Goal: Task Accomplishment & Management: Manage account settings

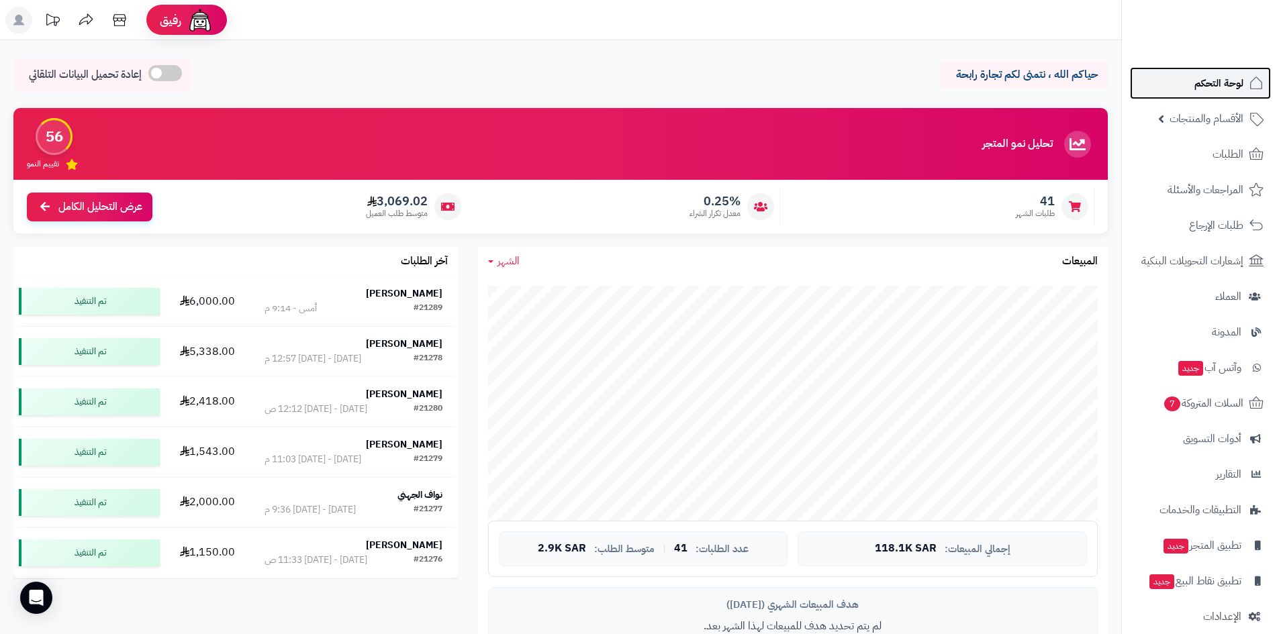
click at [1207, 81] on span "لوحة التحكم" at bounding box center [1218, 83] width 49 height 19
click at [1165, 79] on link "لوحة التحكم" at bounding box center [1200, 83] width 141 height 32
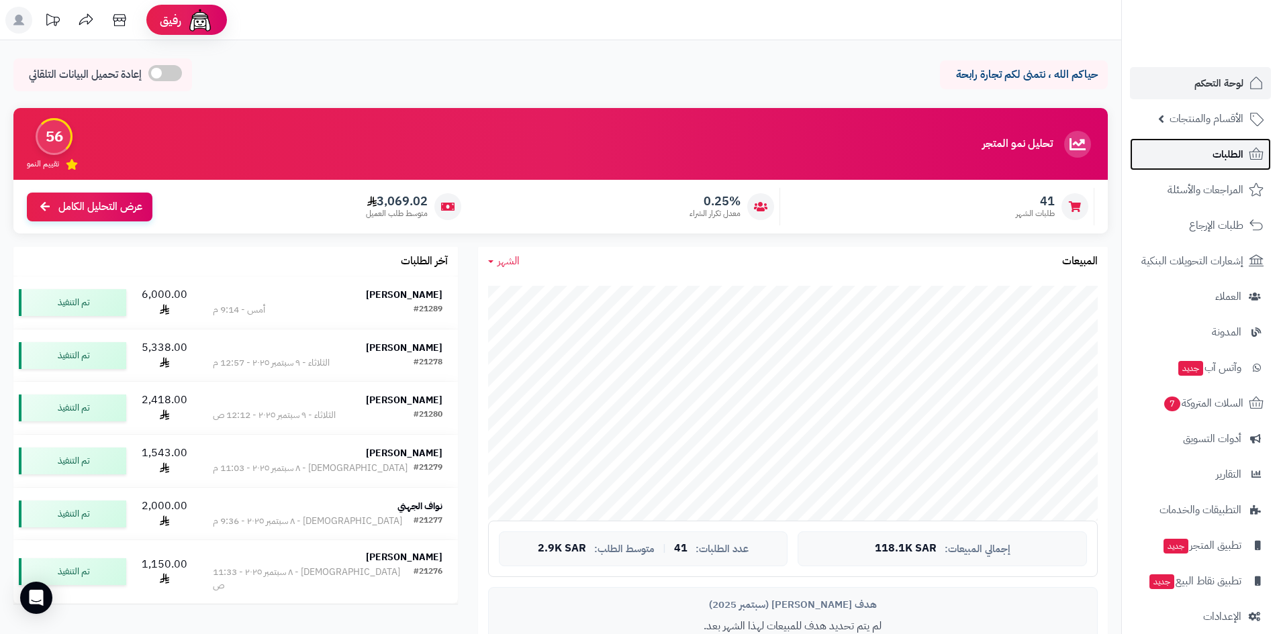
click at [1194, 159] on link "الطلبات" at bounding box center [1200, 154] width 141 height 32
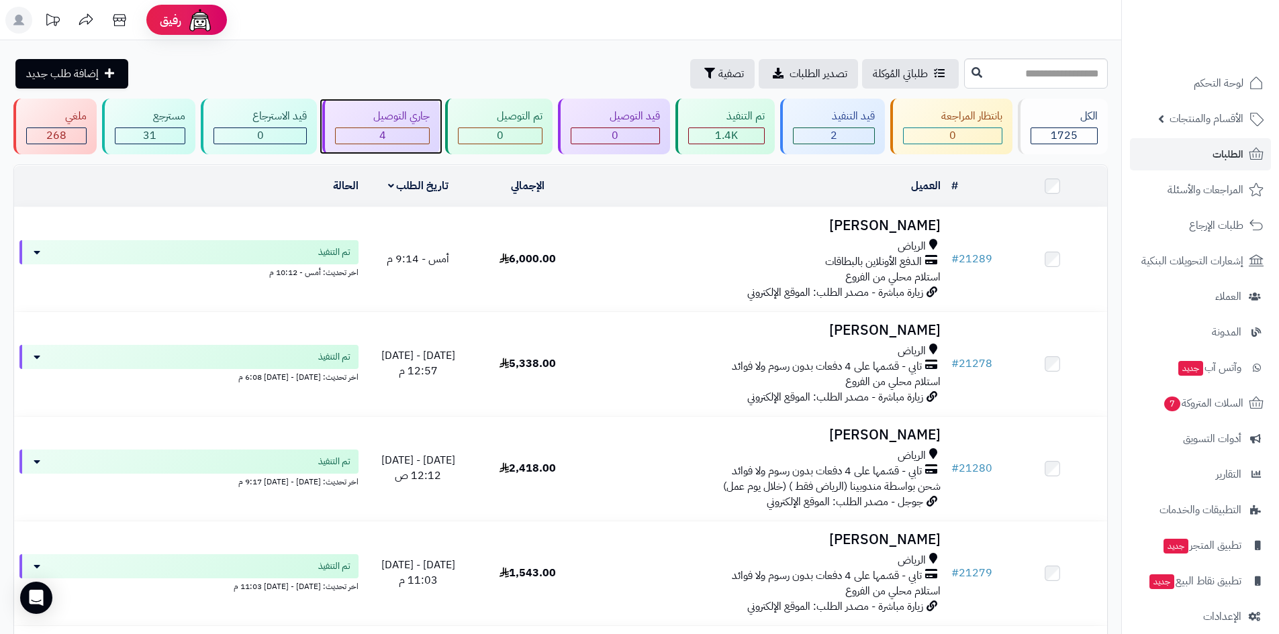
click at [403, 138] on div "4" at bounding box center [383, 135] width 94 height 15
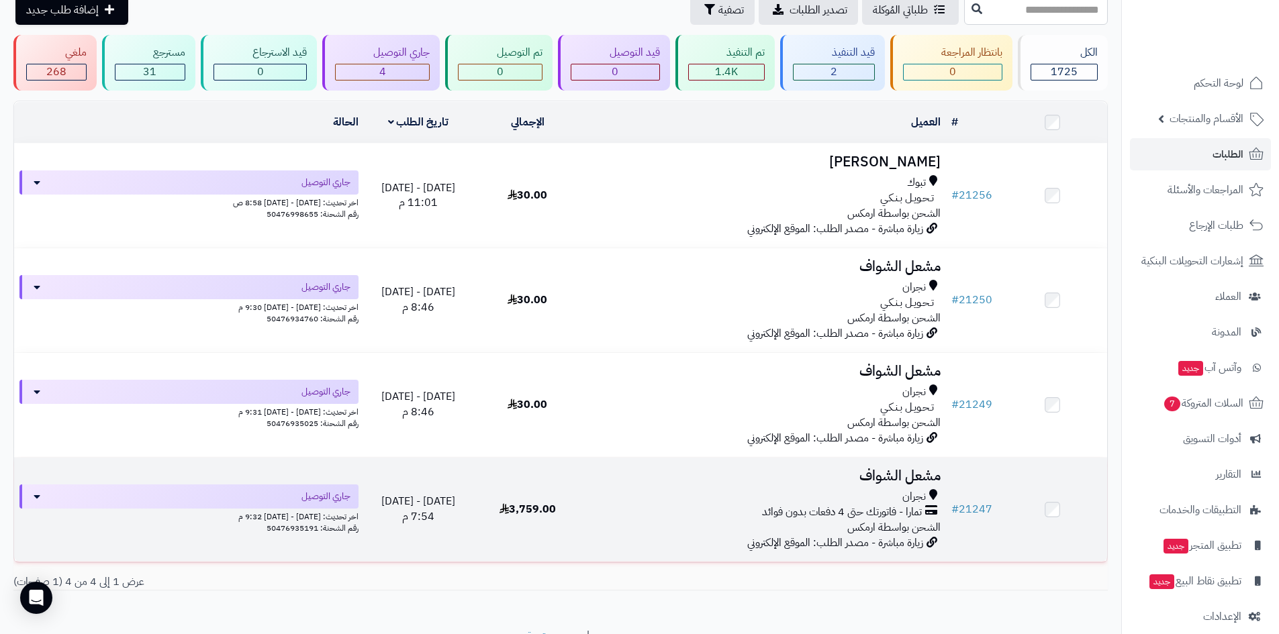
scroll to position [122, 0]
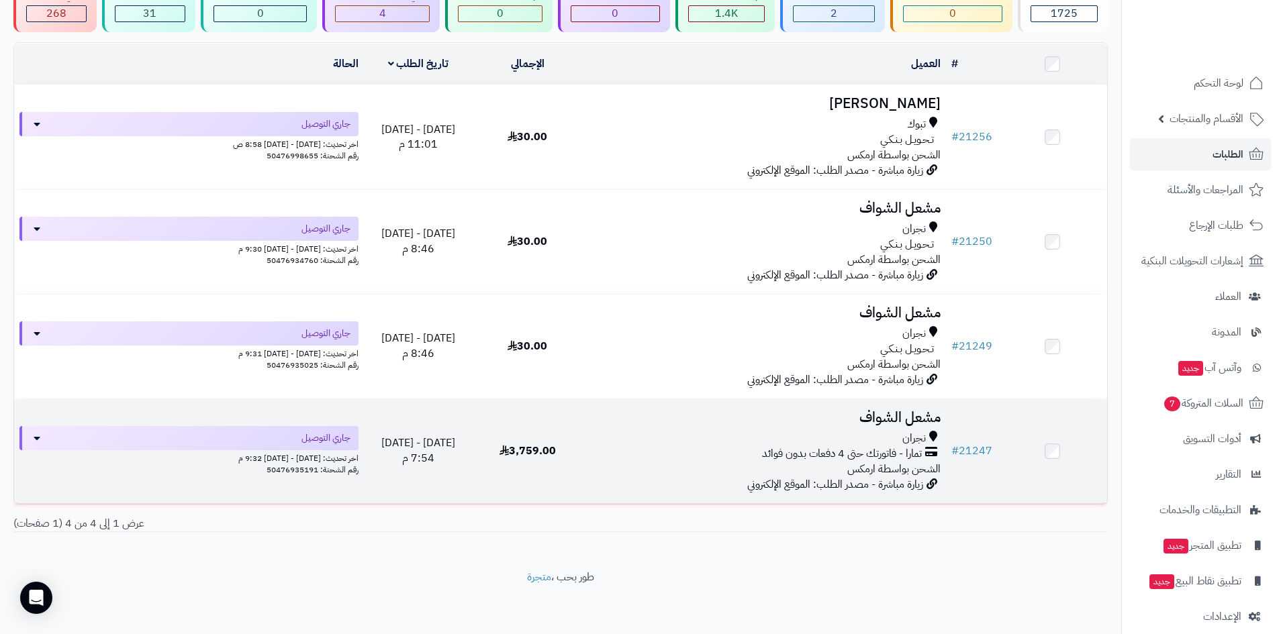
click at [901, 422] on h3 "مشعل الشواف" at bounding box center [763, 417] width 353 height 15
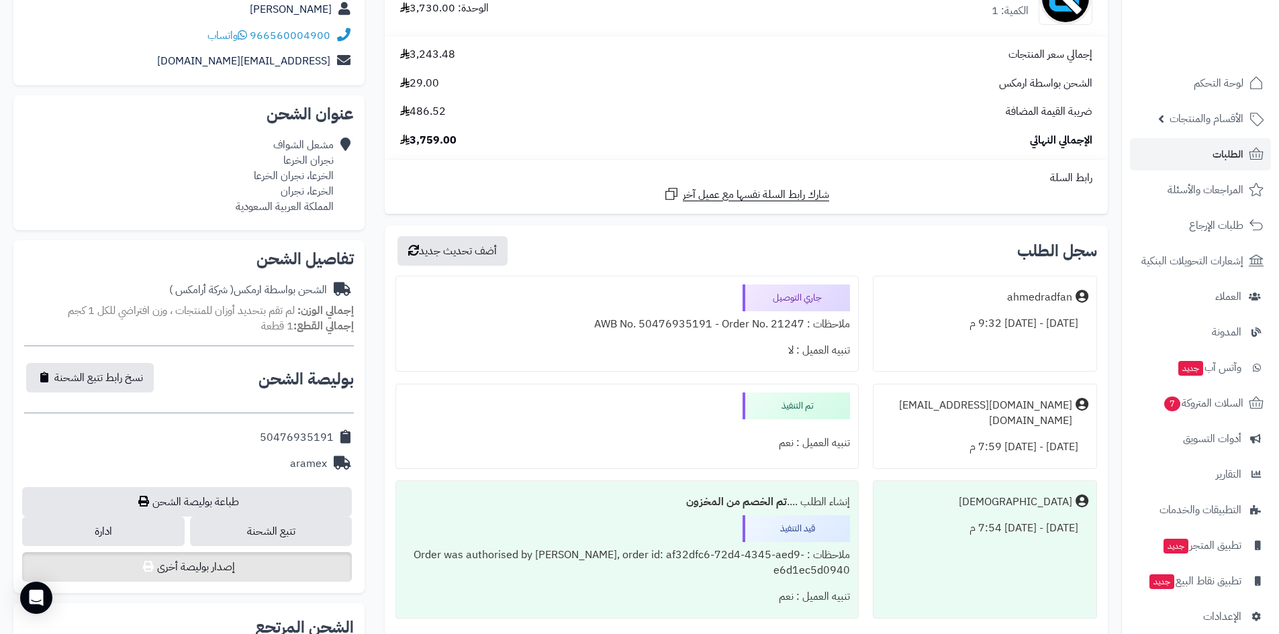
scroll to position [336, 0]
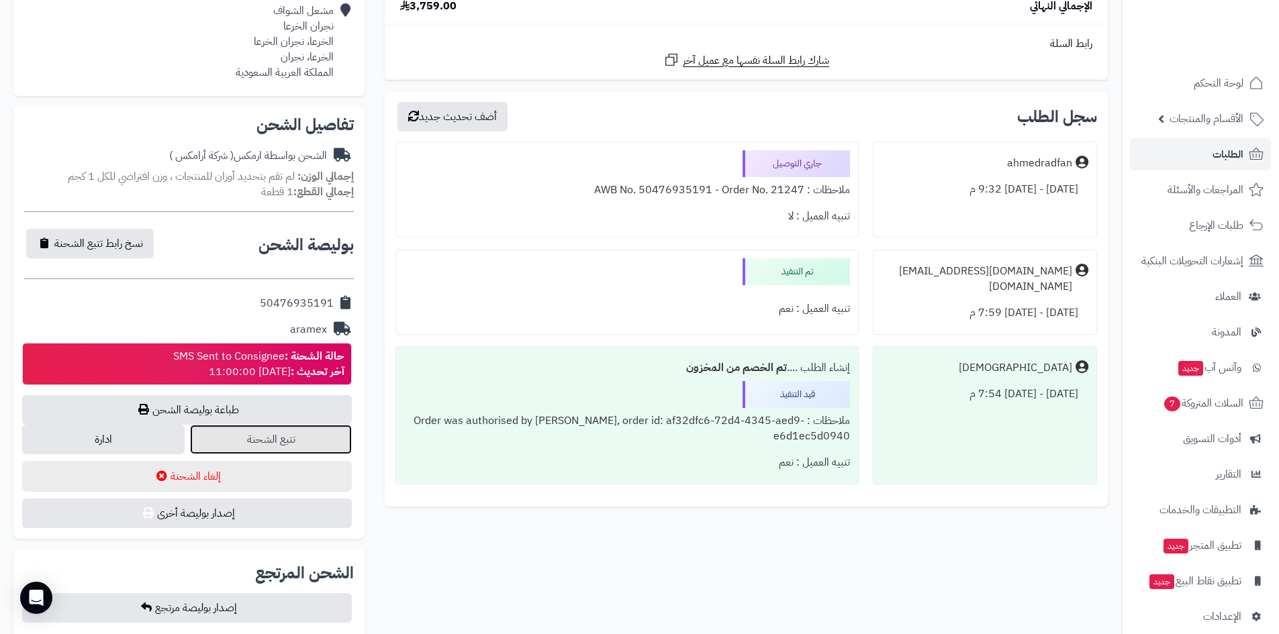
click at [320, 436] on link "تتبع الشحنة" at bounding box center [271, 440] width 162 height 30
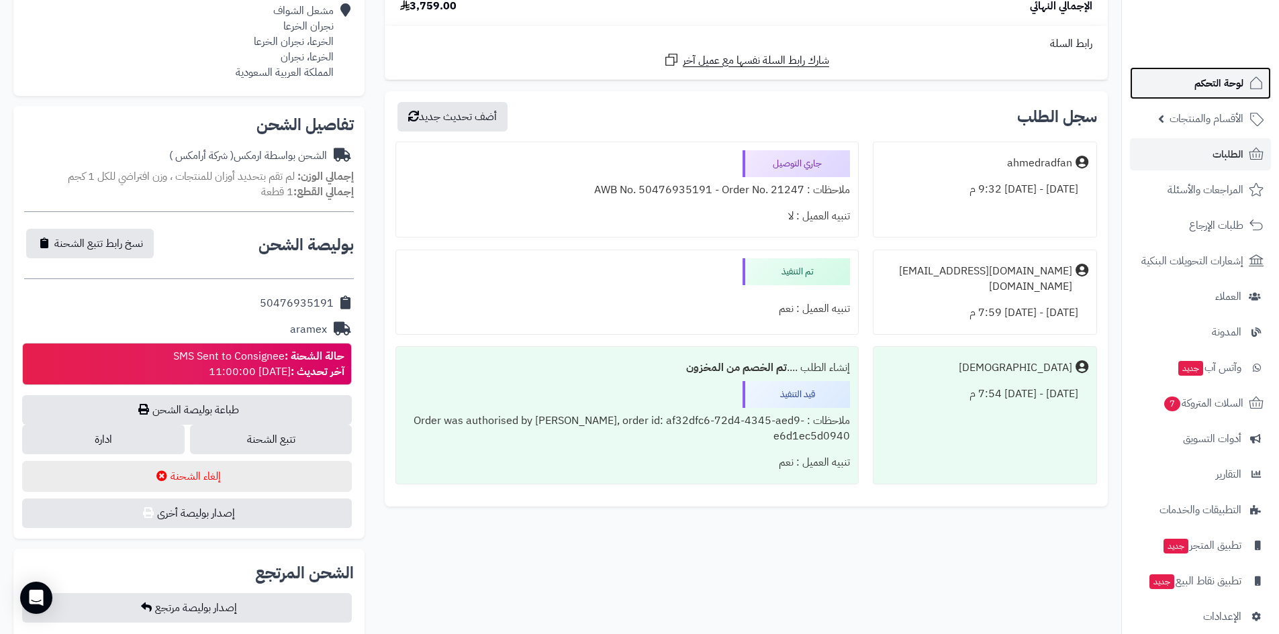
click at [1202, 89] on span "لوحة التحكم" at bounding box center [1218, 83] width 49 height 19
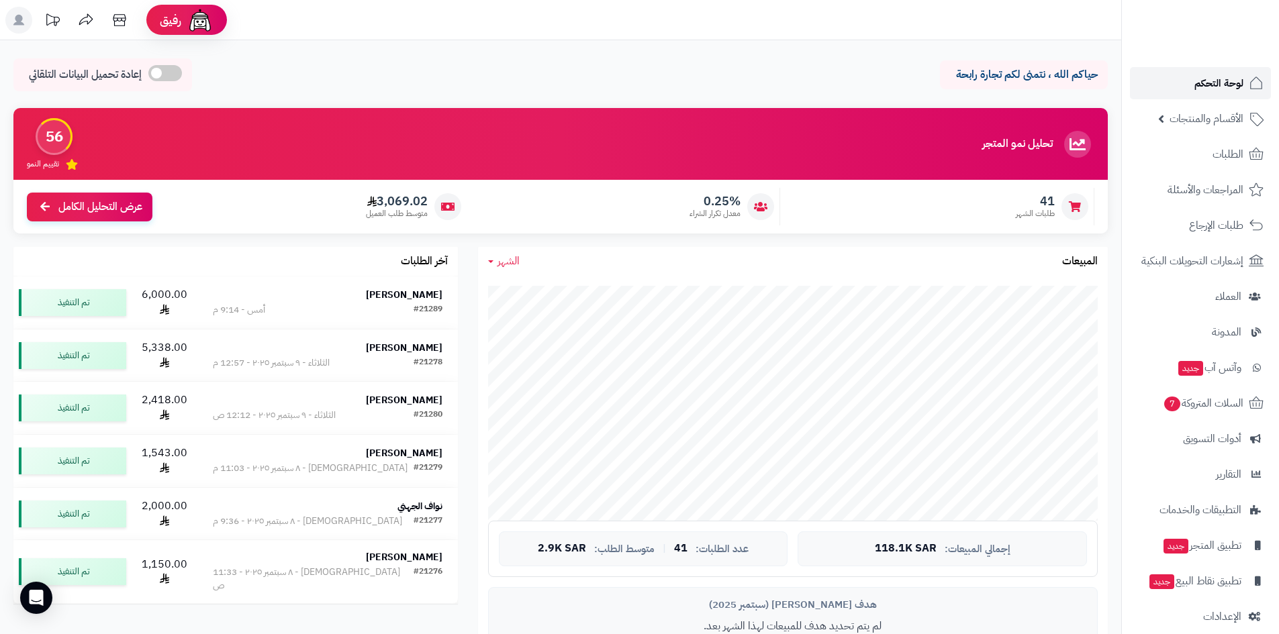
drag, startPoint x: 1177, startPoint y: 87, endPoint x: 1131, endPoint y: 88, distance: 45.7
click at [1177, 87] on link "لوحة التحكم" at bounding box center [1200, 83] width 141 height 32
click at [1198, 77] on span "لوحة التحكم" at bounding box center [1218, 83] width 49 height 19
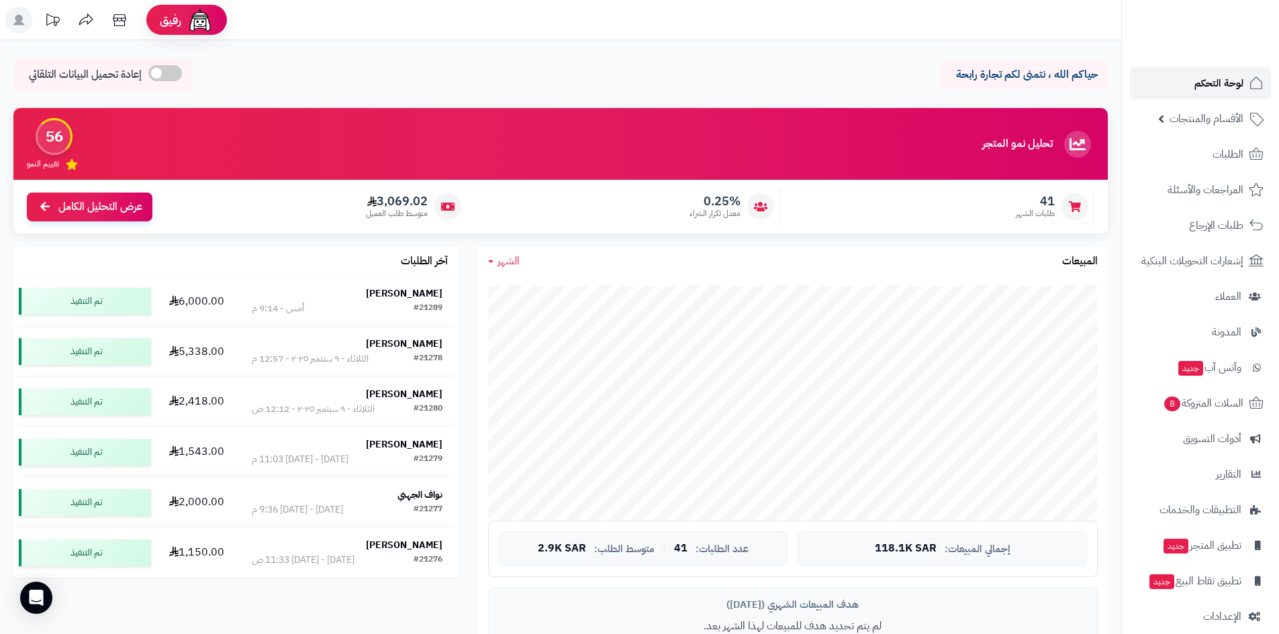
click at [1159, 86] on link "لوحة التحكم" at bounding box center [1200, 83] width 141 height 32
click at [426, 295] on strong "[PERSON_NAME]" at bounding box center [404, 293] width 77 height 14
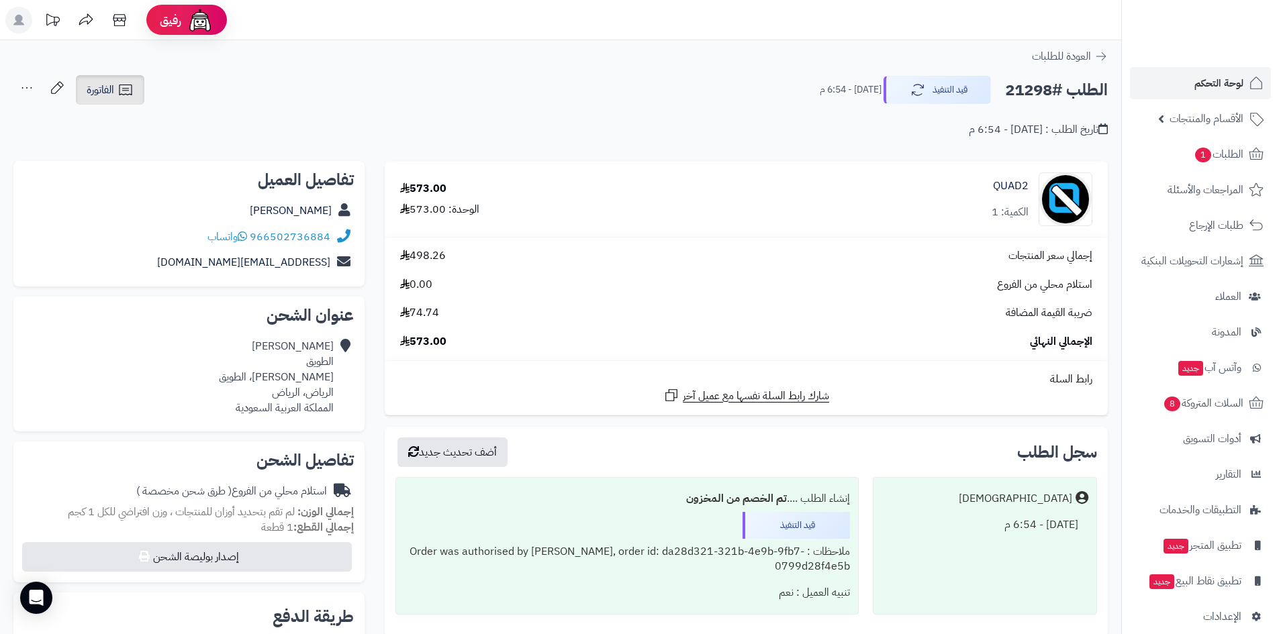
click at [100, 99] on link "الفاتورة" at bounding box center [110, 90] width 68 height 30
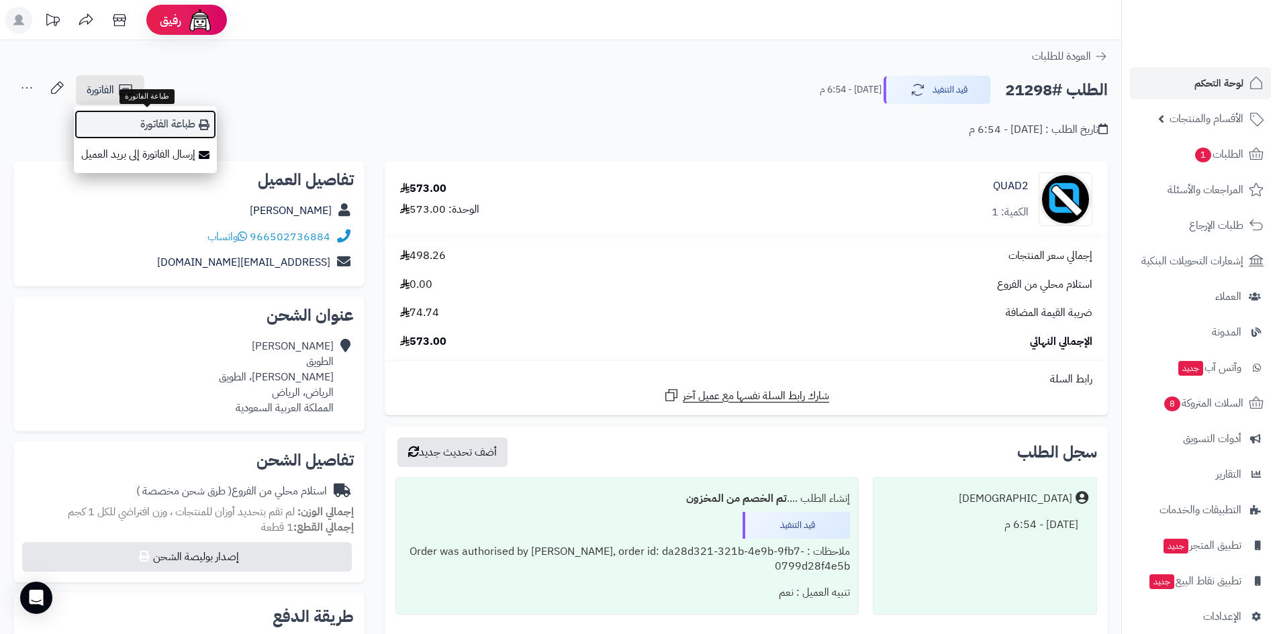
click at [116, 117] on link "طباعة الفاتورة" at bounding box center [145, 124] width 143 height 30
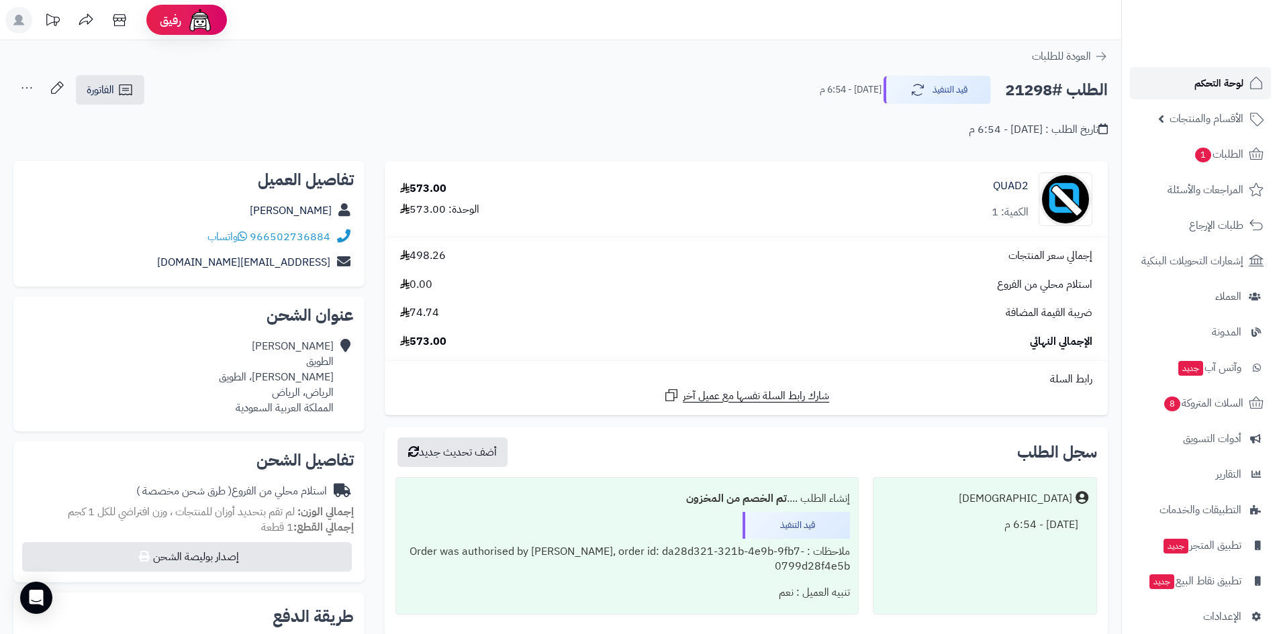
click at [1193, 82] on link "لوحة التحكم" at bounding box center [1200, 83] width 141 height 32
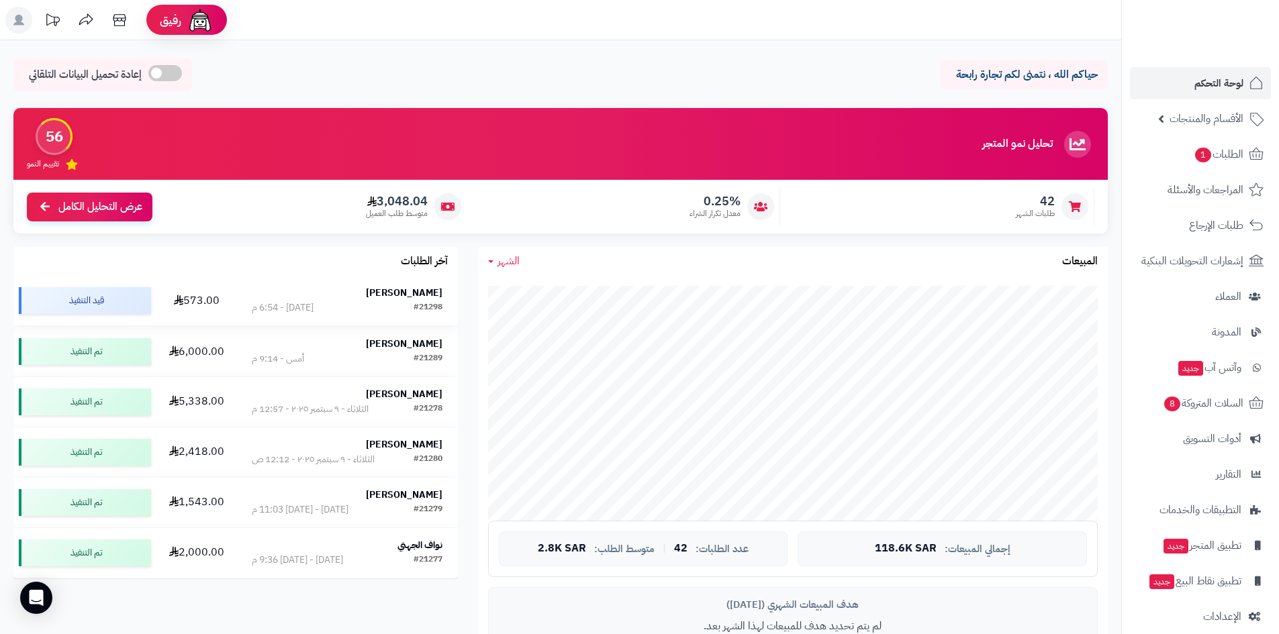
click at [418, 289] on strong "[PERSON_NAME]" at bounding box center [404, 293] width 77 height 14
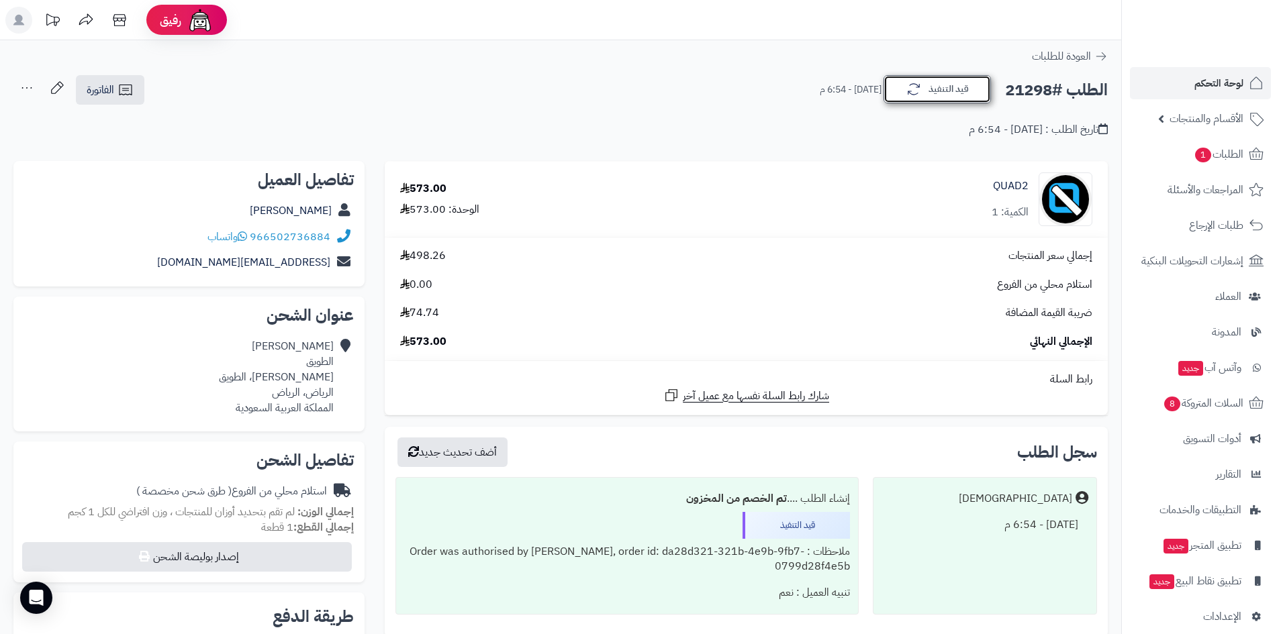
click at [885, 87] on button "قيد التنفيذ" at bounding box center [936, 89] width 107 height 28
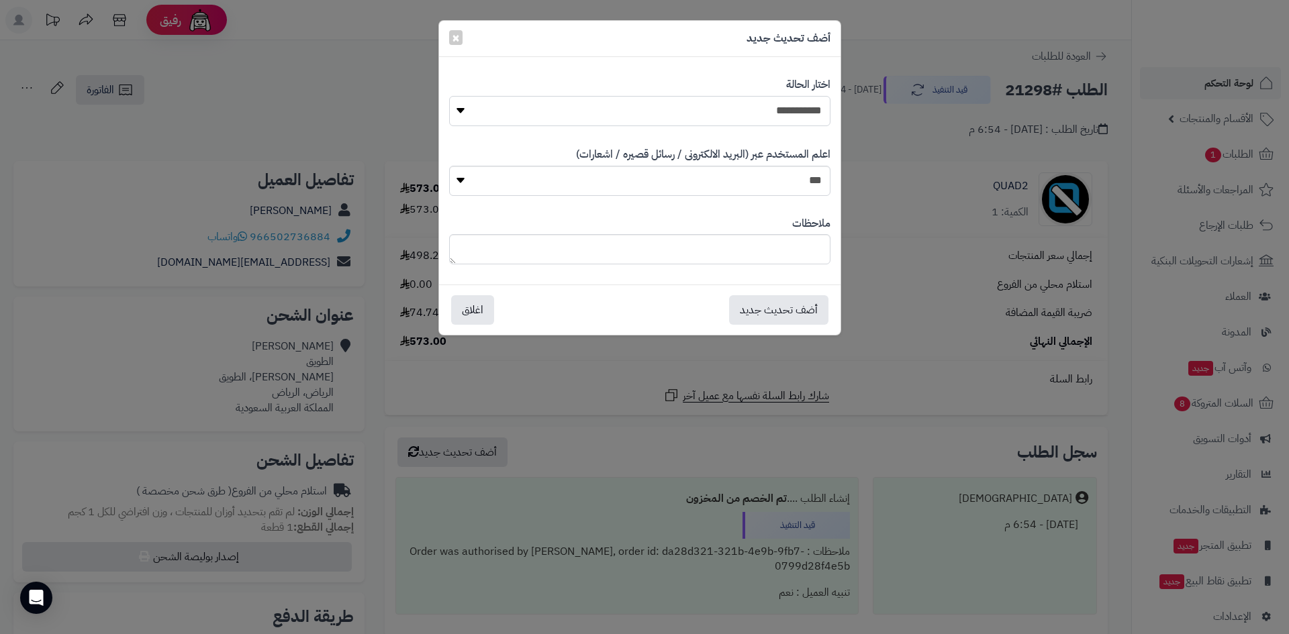
click at [782, 99] on select "**********" at bounding box center [639, 111] width 381 height 30
select select "*"
click at [449, 96] on select "**********" at bounding box center [639, 111] width 381 height 30
drag, startPoint x: 771, startPoint y: 312, endPoint x: 1039, endPoint y: 10, distance: 403.7
click at [771, 311] on button "أضف تحديث جديد" at bounding box center [778, 310] width 99 height 30
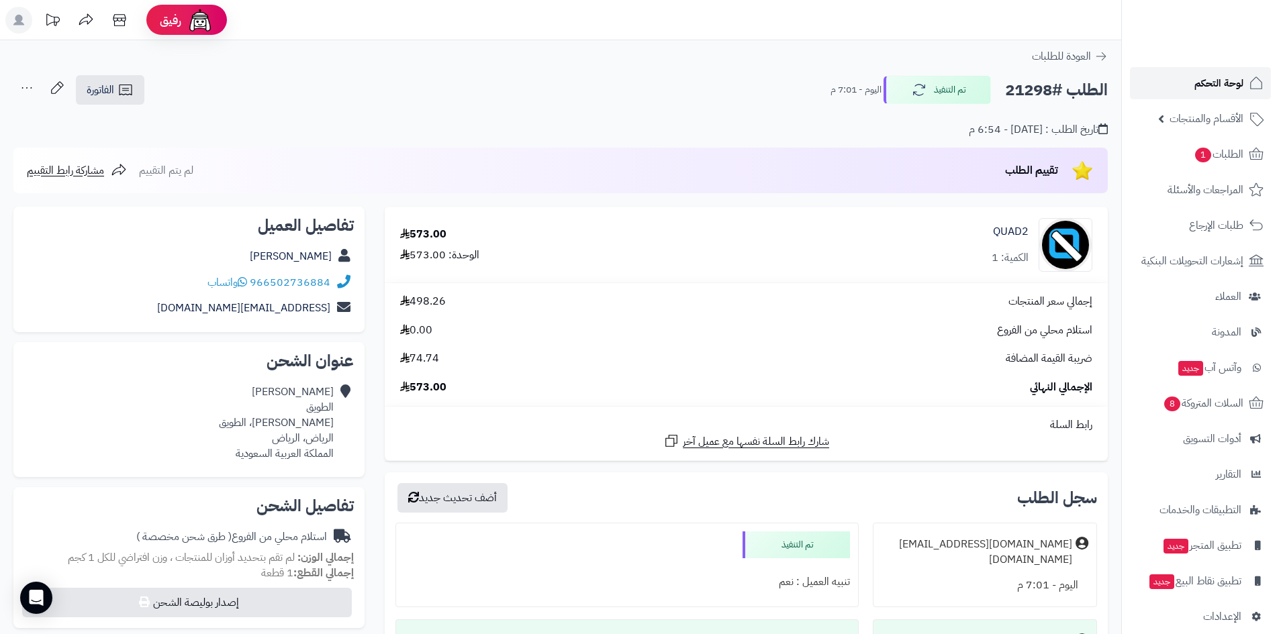
click at [1190, 90] on link "لوحة التحكم" at bounding box center [1200, 83] width 141 height 32
